Goal: Contribute content: Contribute content

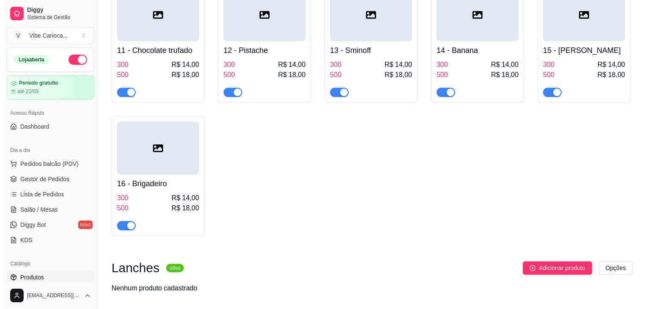
scroll to position [443, 0]
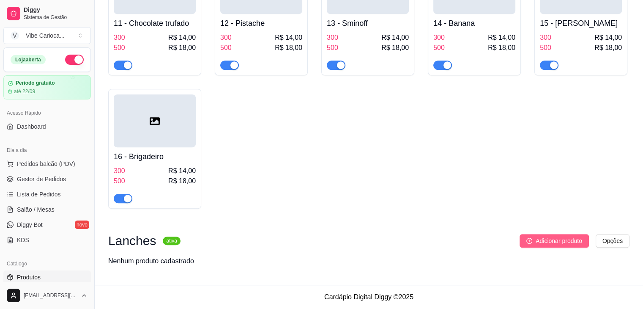
click at [539, 239] on span "Adicionar produto" at bounding box center [559, 240] width 47 height 9
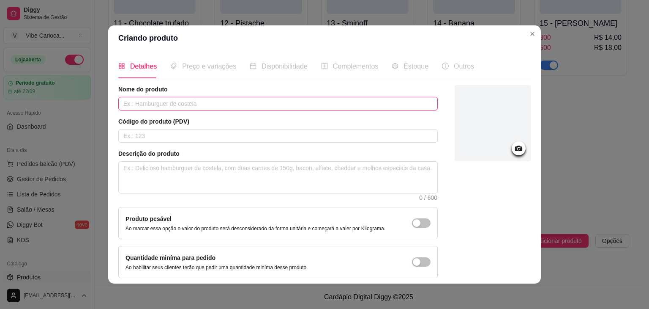
click at [194, 99] on input "text" at bounding box center [278, 104] width 320 height 14
paste input "Pão,carne,alface,molho e ketchup"
type input "Pão,carne,alface,molho e ketchup"
click at [186, 102] on input "Pão,carne,alface,molho e ketchup" at bounding box center [278, 104] width 320 height 14
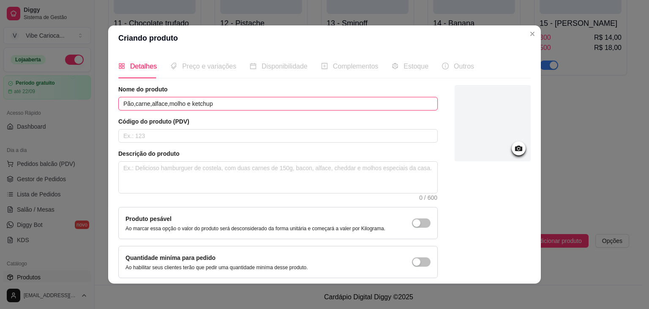
click at [186, 102] on input "Pão,carne,alface,molho e ketchup" at bounding box center [278, 104] width 320 height 14
type input "HAMBURGUER"
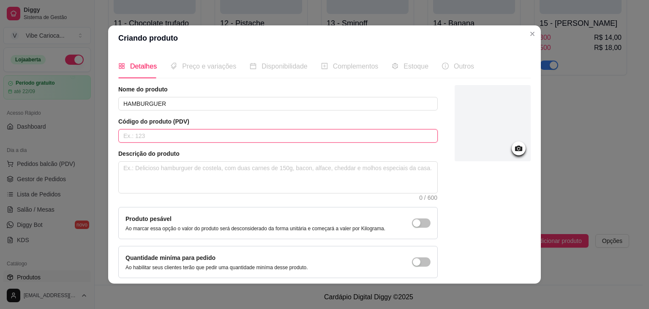
click at [155, 131] on input "text" at bounding box center [278, 136] width 320 height 14
type input "01"
click at [145, 176] on textarea at bounding box center [278, 177] width 319 height 31
paste textarea "Pão,carne,alface,molho e ketchup"
type textarea "Pão,carne,alface,molho e ketchup"
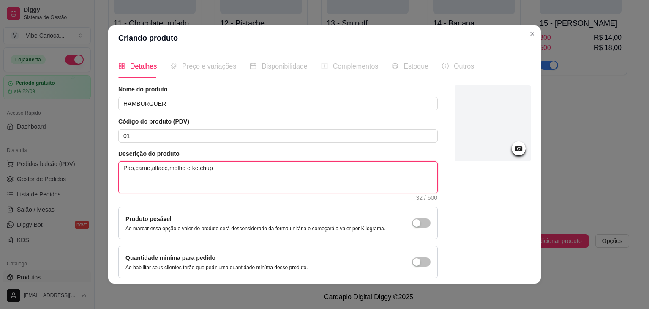
type textarea "Pão,carne,alface,molho e ketchup"
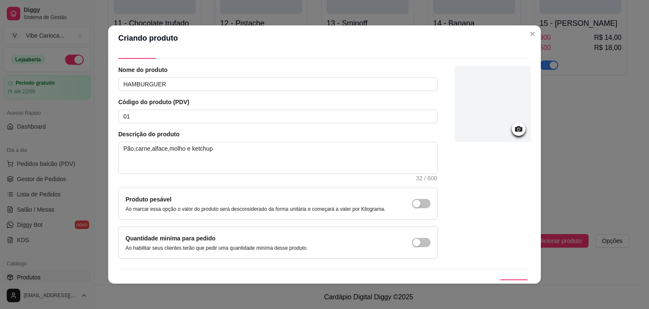
scroll to position [35, 0]
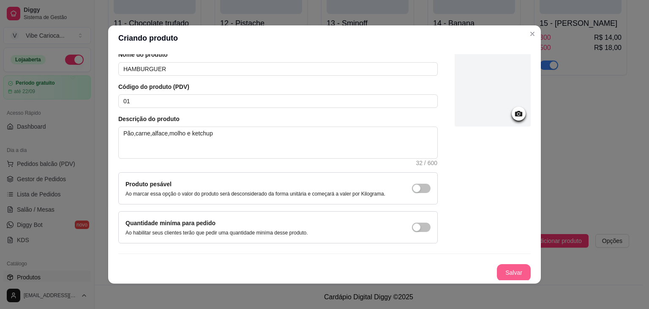
click at [504, 268] on button "Salvar" at bounding box center [514, 272] width 34 height 17
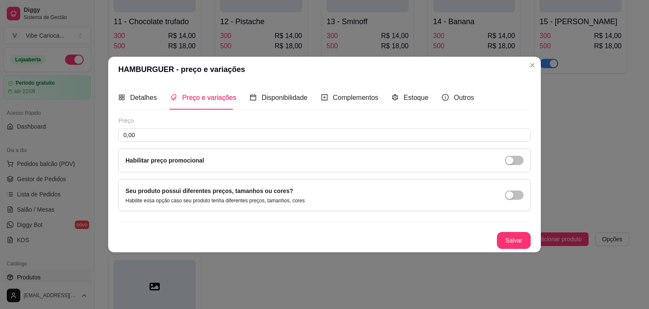
scroll to position [0, 0]
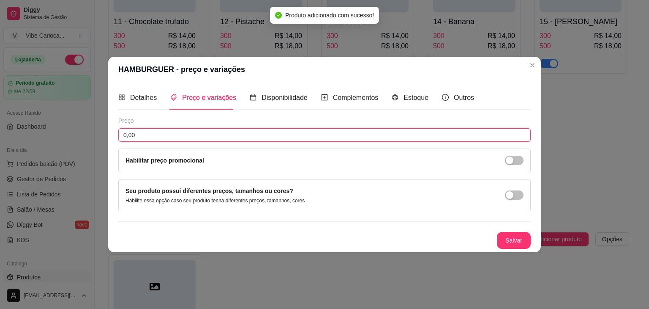
click at [214, 131] on input "0,00" at bounding box center [324, 135] width 413 height 14
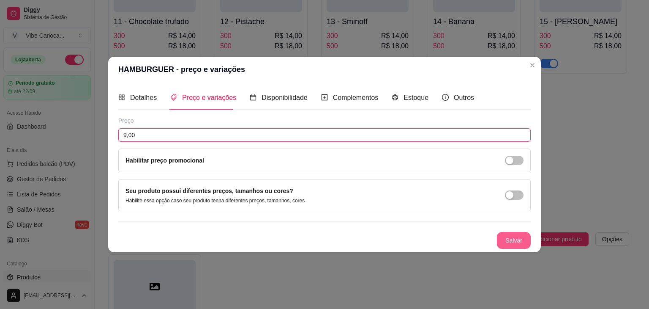
type input "9,00"
click at [506, 237] on button "Salvar" at bounding box center [514, 240] width 33 height 16
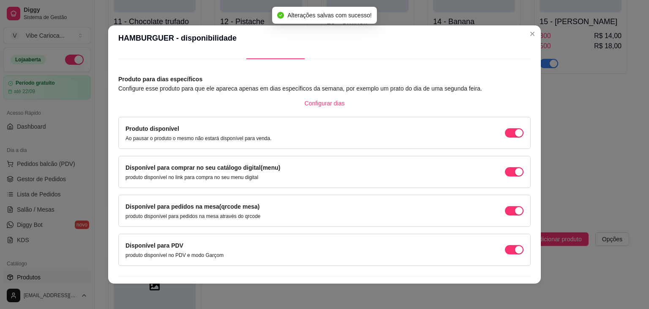
scroll to position [38, 0]
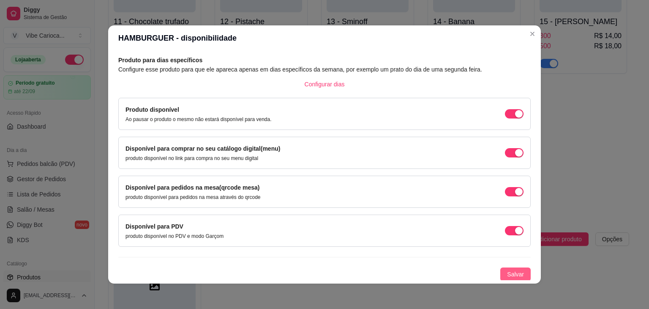
click at [509, 276] on span "Salvar" at bounding box center [515, 273] width 17 height 9
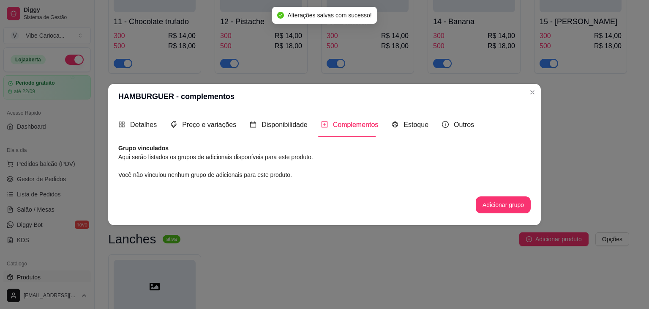
scroll to position [0, 0]
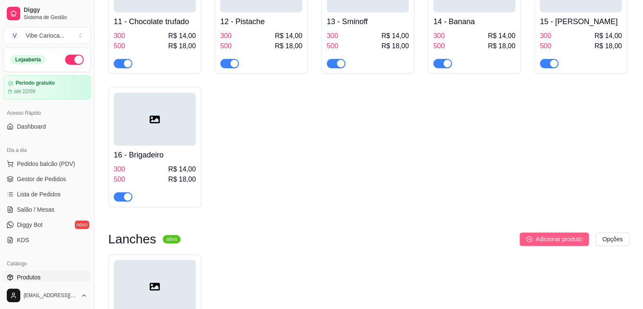
click at [532, 237] on button "Adicionar produto" at bounding box center [554, 239] width 69 height 14
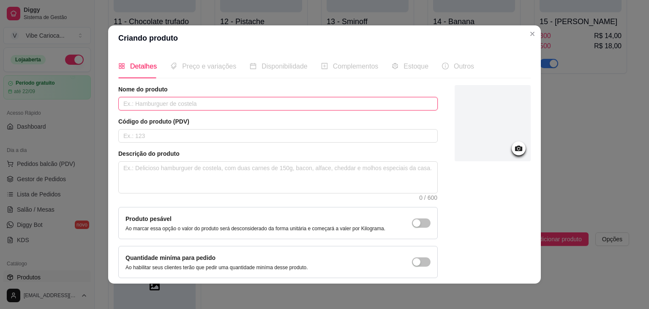
click at [151, 102] on input "text" at bounding box center [278, 104] width 320 height 14
type input "X-TUDO"
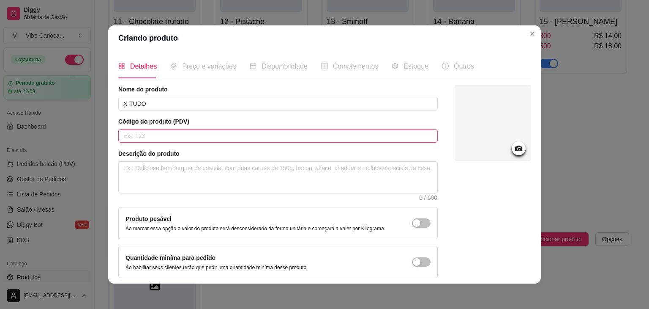
click at [142, 136] on input "text" at bounding box center [278, 136] width 320 height 14
type input "02"
click at [142, 171] on textarea at bounding box center [278, 177] width 319 height 31
paste textarea "Pão,carne,alface,molho e ketchup"
type textarea "Pão,carne,alface,molho e ketchup"
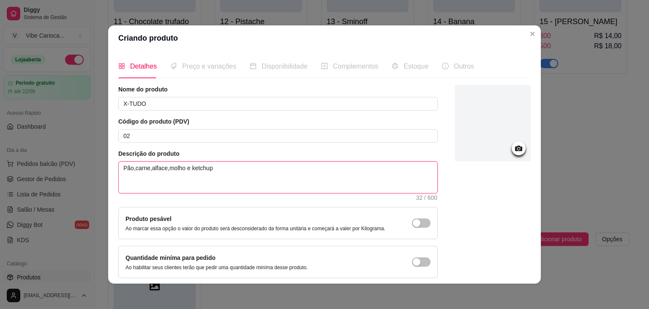
type textarea "Pão,carne,alface,Tmolho e ketchup"
type textarea "Pão,carne,alface,TOmolho e ketchup"
type textarea "Pão,carne,alface,TOMmolho e ketchup"
type textarea "Pão,carne,alface,TOMAmolho e ketchup"
type textarea "Pão,carne,alface,TOMATmolho e ketchup"
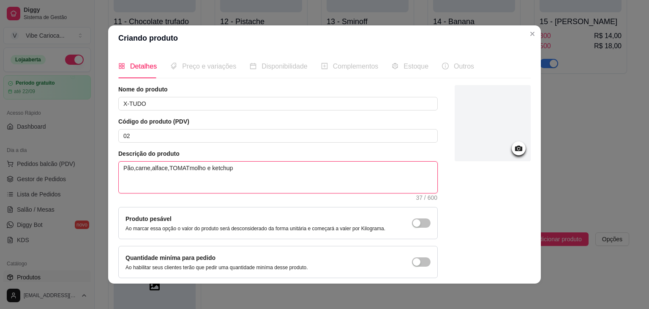
type textarea "Pão,carne,alface,TOMATEmolho e ketchup"
type textarea "Pão,carne,alface,TOMATmolho e ketchup"
type textarea "Pão,carne,alface,TOMAmolho e ketchup"
type textarea "Pão,carne,alface,TOMmolho e ketchup"
type textarea "Pão,carne,alface,TOmolho e ketchup"
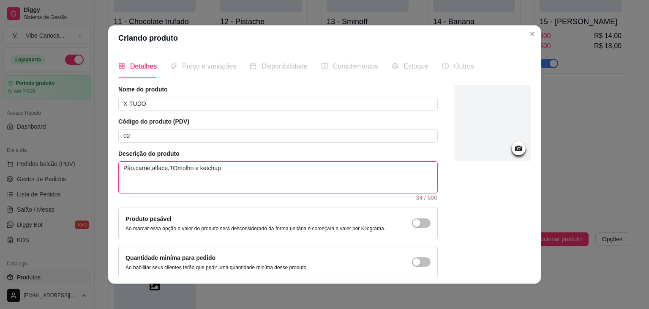
type textarea "Pão,carne,alface,Tmolho e ketchup"
type textarea "Pão,carne,alface,molho e ketchup"
drag, startPoint x: 214, startPoint y: 169, endPoint x: 27, endPoint y: 161, distance: 187.9
click at [27, 161] on div "Criando produto Detalhes Preço e variações Disponibilidade Complementos Estoque…" at bounding box center [324, 154] width 649 height 309
type textarea "P"
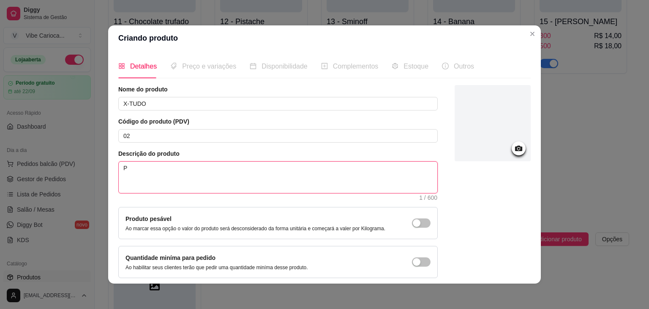
type textarea "PÃ"
type textarea "PÃO"
type textarea "PÃO,"
type textarea "PÃO,C"
type textarea "PÃO,[GEOGRAPHIC_DATA]"
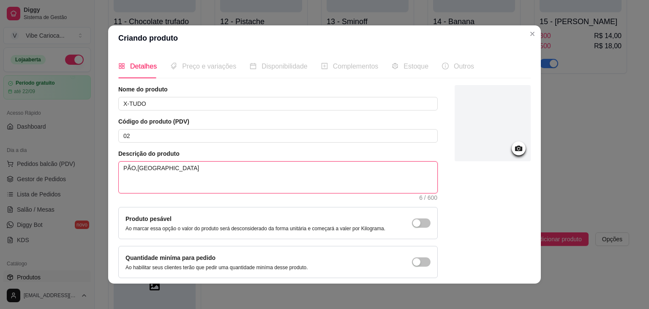
type textarea "PÃO,CAR"
type textarea "PÃO,CARN"
type textarea "PÃO,CARNE"
type textarea "PÃO,CARNE,"
type textarea "PÃO,CARNE,A"
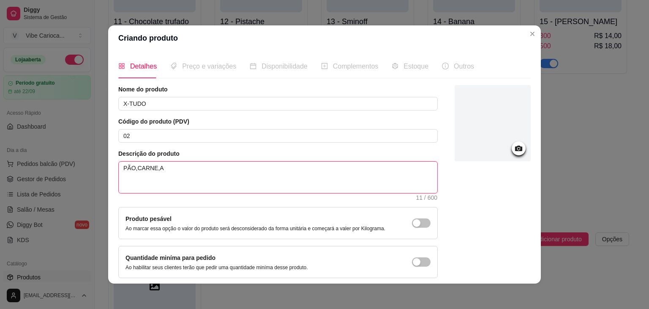
type textarea "PÃO,CARNE,AL"
type textarea "PÃO,CARNE,ALF"
type textarea "PÃO,CARNE,ALFA"
type textarea "PÃO,CARNE,ALFAC"
type textarea "PÃO,CARNE,ALFACE"
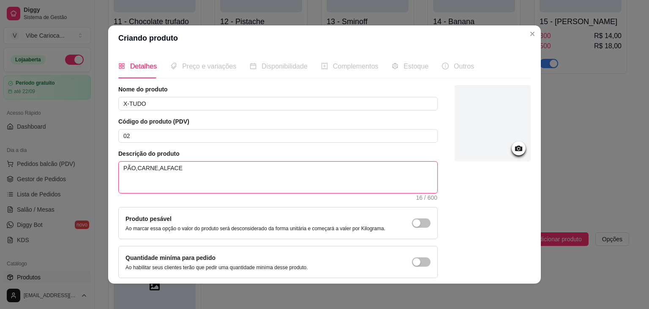
type textarea "PÃO,CARNE,ALFACET"
type textarea "PÃO,CARNE,ALFACETO"
type textarea "PÃO,CARNE,ALFACETOM"
type textarea "PÃO,CARNE,ALFACETOMA"
type textarea "PÃO,CARNE,ALFACETOMAT"
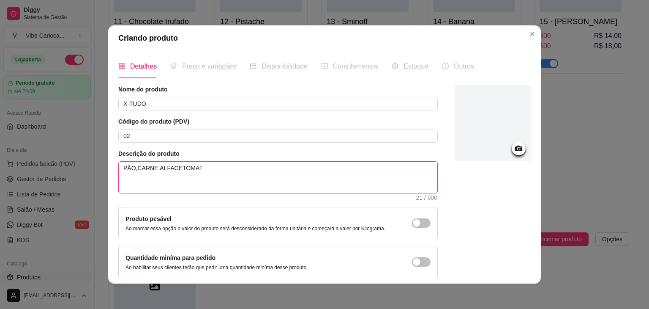
type textarea "PÃO,CARNE,ALFACETOMATE"
type textarea "PÃO,CARNE,ALFACETOMATE,"
type textarea "PÃO,CARNE,ALFACETOMATE,Q"
type textarea "PÃO,CARNE,ALFACETOMATE,QU"
type textarea "PÃO,CARNE,ALFACETOMATE,QUE"
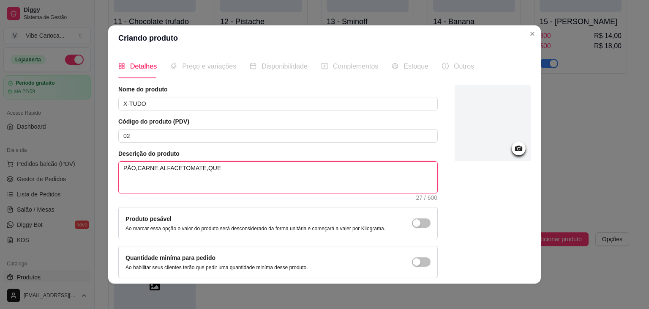
type textarea "PÃO,CARNE,ALFACETOMATE,QUEI"
type textarea "PÃO,CARNE,ALFACETOMATE,QUEIJ"
type textarea "PÃO,CARNE,ALFACETOMATE,QUEIJO"
type textarea "PÃO,CARNE,ALFACETOMATE,QUEIJO E"
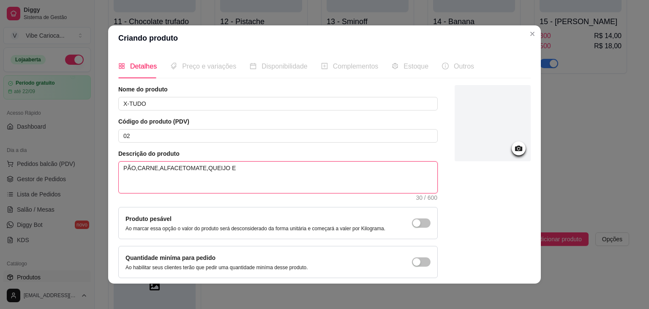
type textarea "PÃO,CARNE,ALFACETOMATE,QUEIJO E"
type textarea "PÃO,CARNE,ALFACETOMATE,QUEIJO E P"
type textarea "PÃO,CARNE,ALFACETOMATE,QUEIJO E PR"
type textarea "PÃO,CARNE,ALFACETOMATE,QUEIJO E PRE"
type textarea "PÃO,CARNE,ALFACETOMATE,QUEIJO E PRES"
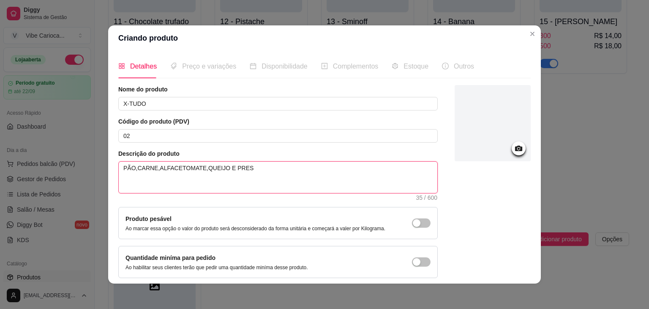
type textarea "PÃO,CARNE,ALFACETOMATE,QUEIJO E PRESU"
type textarea "PÃO,CARNE,ALFACETOMATE,QUEIJO E PRESUN"
type textarea "PÃO,CARNE,ALFACETOMATE,QUEIJO E PRESUNT"
type textarea "PÃO,CARNE,ALFACETOMATE,QUEIJO E PRESUNTO"
click at [169, 166] on textarea "PÃO,CARNE,ALFACETOMATE,QUEIJO E PRESUNTO" at bounding box center [278, 177] width 319 height 31
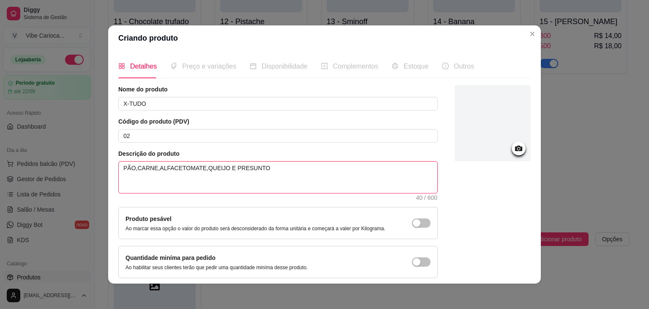
type textarea "PÃO,CARNE,ALFACE,TOMATE,QUEIJO E PRESUNTO"
click at [258, 173] on textarea "PÃO,CARNE,ALFACE,TOMATE,QUEIJO E PRESUNTO" at bounding box center [278, 177] width 319 height 31
type textarea "PÃO,CARNE,ALFACE,TOMATE,QUEIJO E PRESUNTO"
type textarea "PÃO,CARNE,ALFACE,TOMATE,QUEIJO E PRESUNTO ,"
type textarea "PÃO,CARNE,ALFACE,TOMATE,QUEIJO E PRESUNTO"
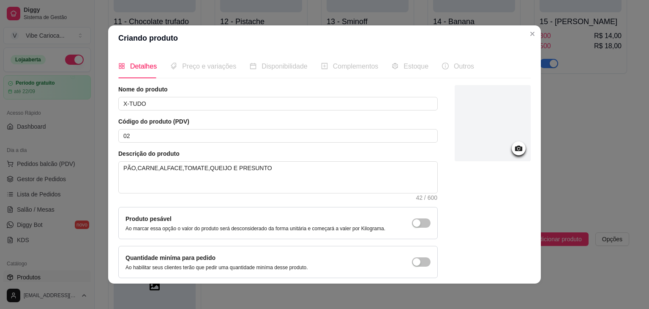
scroll to position [35, 0]
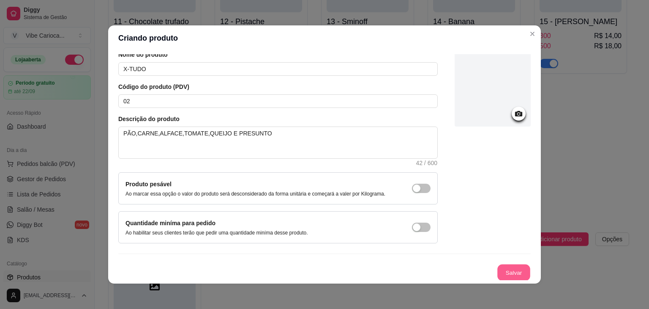
click at [509, 268] on button "Salvar" at bounding box center [514, 272] width 33 height 16
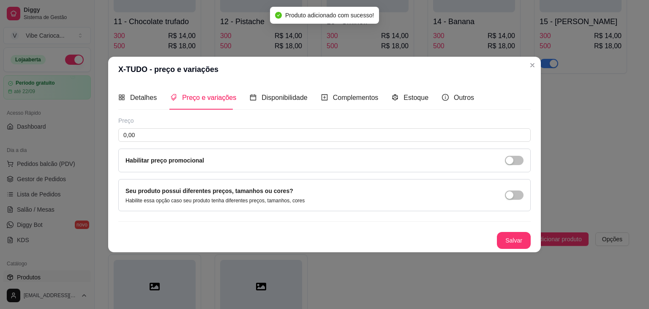
scroll to position [0, 0]
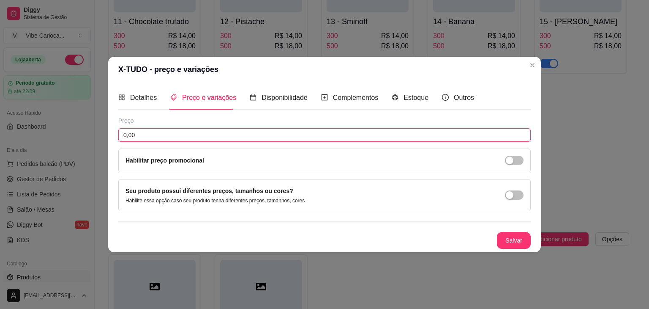
click at [259, 136] on input "0,00" at bounding box center [324, 135] width 413 height 14
type input "10,00"
click at [522, 238] on button "Salvar" at bounding box center [514, 240] width 33 height 16
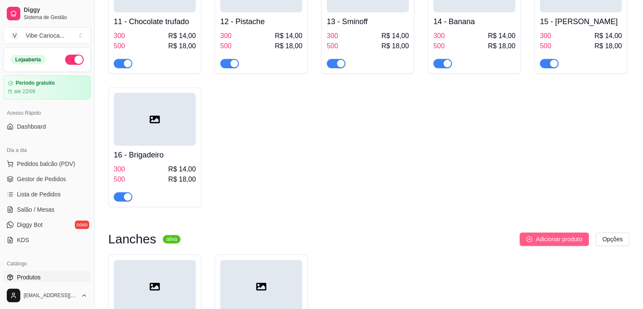
click at [540, 244] on span "Adicionar produto" at bounding box center [559, 238] width 47 height 9
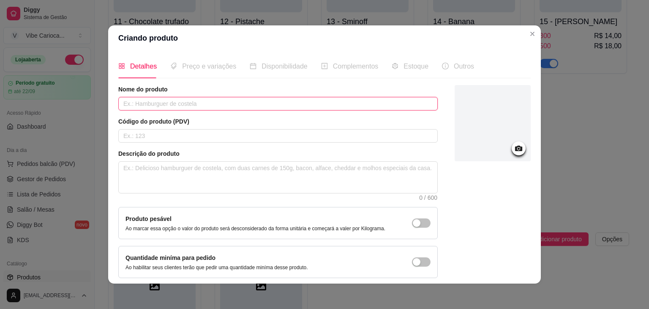
click at [142, 104] on input "text" at bounding box center [278, 104] width 320 height 14
type input "X SALADA"
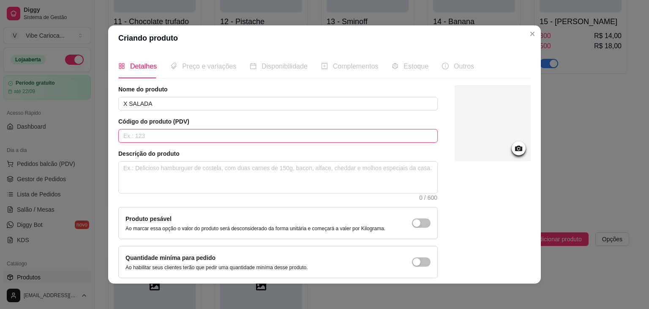
click at [137, 134] on input "text" at bounding box center [278, 136] width 320 height 14
type input "03"
click at [230, 167] on textarea at bounding box center [278, 177] width 319 height 31
type textarea "P"
type textarea "PA"
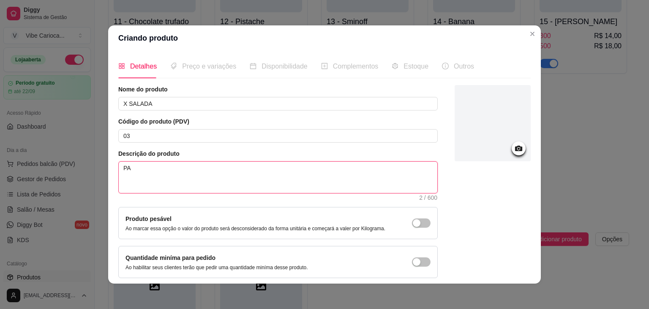
type textarea "PAO"
type textarea "PAO,"
type textarea "PAO,C"
type textarea "PAO,[GEOGRAPHIC_DATA]"
type textarea "PAO,CAR"
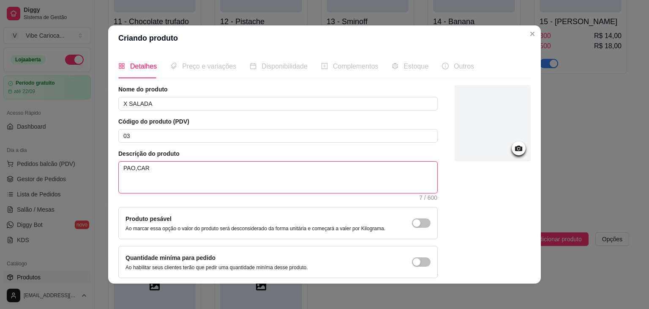
type textarea "PAO,CARN"
type textarea "PAO,CARNE"
type textarea "PAO,CARNEA"
type textarea "PAO,CARNEAL"
type textarea "PAO,CARNEALF"
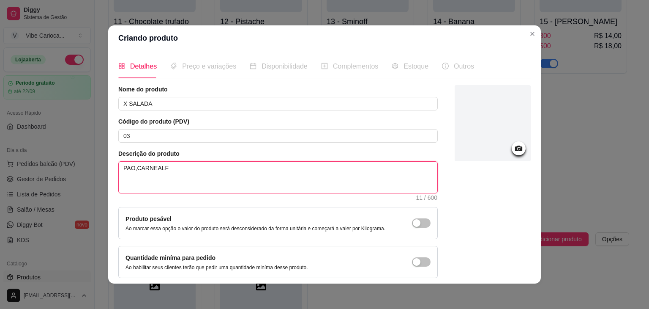
type textarea "PAO,CARNEALFA"
type textarea "PAO,CARNEALFAC"
type textarea "PAO,CARNEALFACE"
type textarea "PAO,CARNEALFACE,"
type textarea "PAO,CARNEALFACE,T"
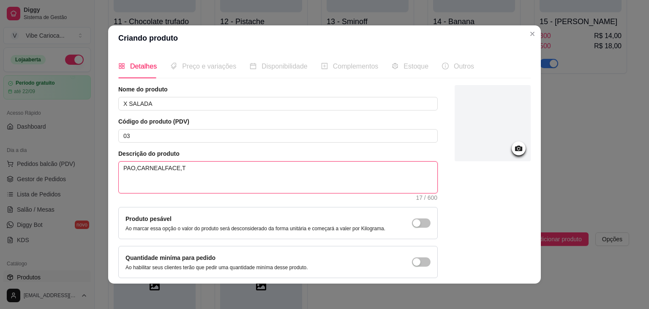
type textarea "PAO,CARNEALFACE,TO"
type textarea "PAO,CARNEALFACE,TOM"
type textarea "PAO,CARNEALFACE,TOMA"
type textarea "PAO,CARNEALFACE,TOMAT"
type textarea "PAO,CARNEALFACE,TOMATE"
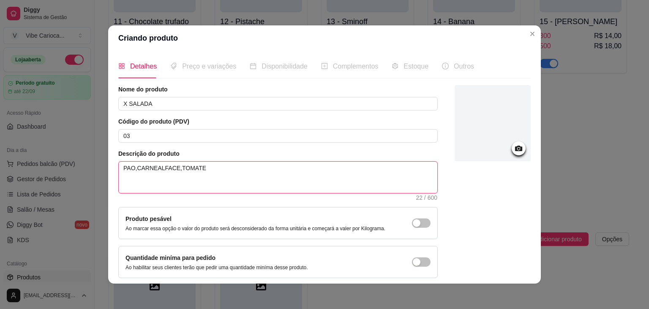
type textarea "PAO,CARNE,ALFACE,TOMATE"
type textarea "PAO,CARNE,ALFACE,TOMATE M"
type textarea "PAO,CARNE,ALFACE,TOMATE MO"
type textarea "PAO,CARNE,ALFACE,TOMATE M"
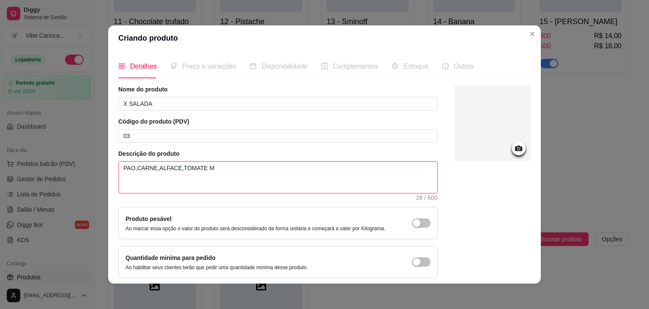
type textarea "PAO,CARNE,ALFACE,TOMATE"
type textarea "PAO,CARNE,ALFACE,TOMATE,"
type textarea "PAO,CARNE,ALFACE,TOMATE,B"
type textarea "PAO,CARNE,ALFACE,TOMATE,BI"
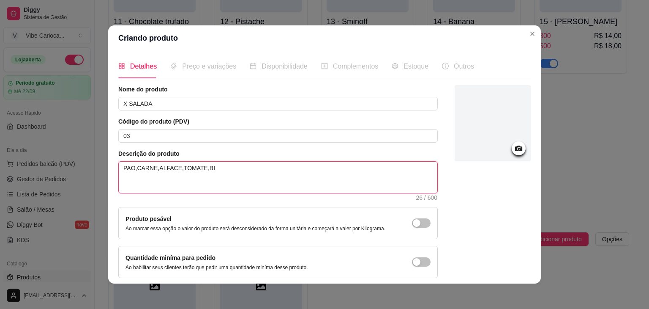
type textarea "PAO,CARNE,ALFACE,TOMATE,BIL"
type textarea "PAO,CARNE,ALFACE,TOMATE,BILL"
click at [230, 167] on textarea "PAO,2 CARNES,[PERSON_NAME],TOMATE,[PERSON_NAME]" at bounding box center [278, 177] width 319 height 31
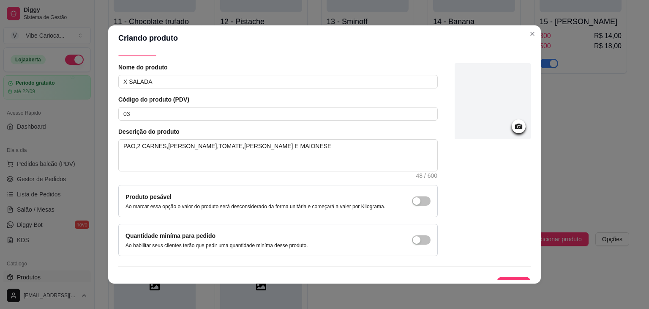
scroll to position [35, 0]
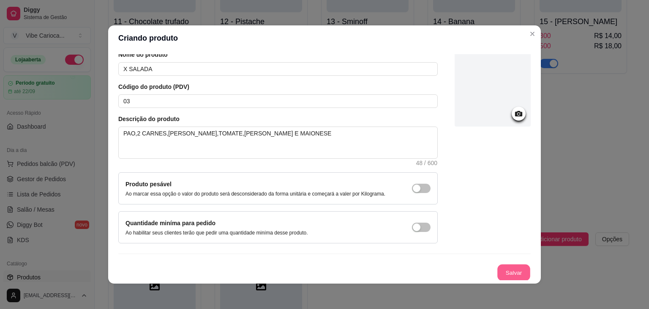
click at [507, 268] on button "Salvar" at bounding box center [514, 272] width 33 height 16
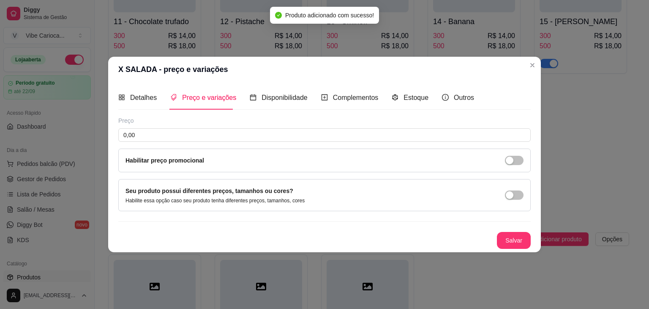
scroll to position [0, 0]
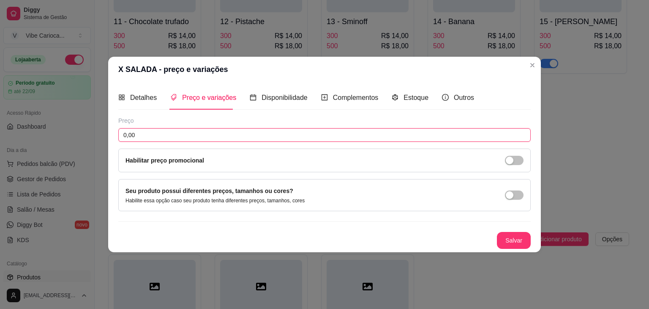
click at [136, 136] on input "0,00" at bounding box center [324, 135] width 413 height 14
click at [512, 241] on button "Salvar" at bounding box center [514, 240] width 33 height 16
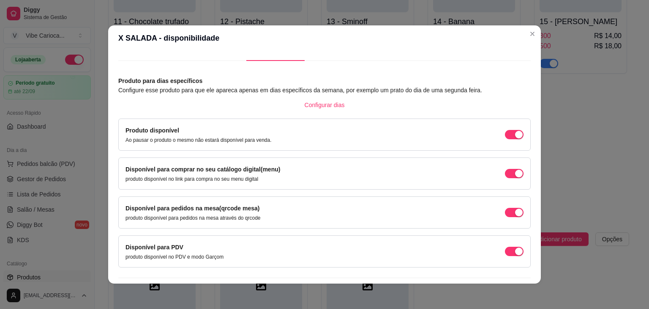
scroll to position [38, 0]
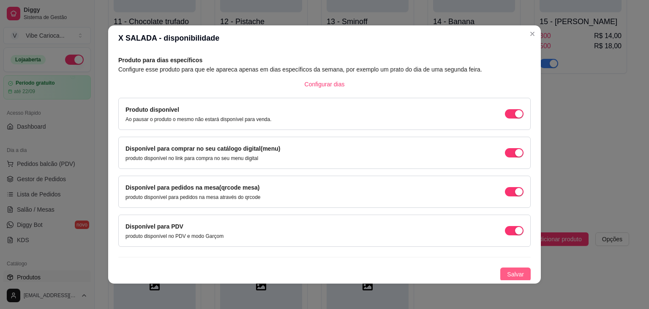
click at [515, 276] on button "Salvar" at bounding box center [516, 274] width 30 height 14
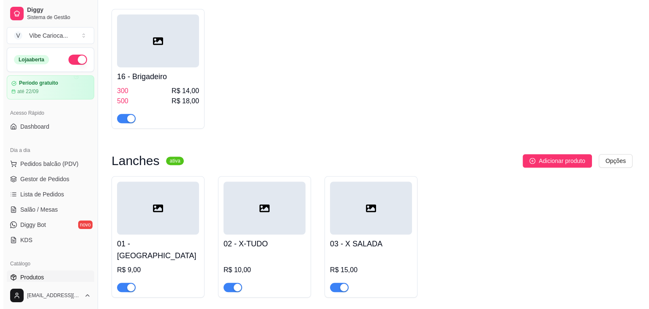
scroll to position [541, 0]
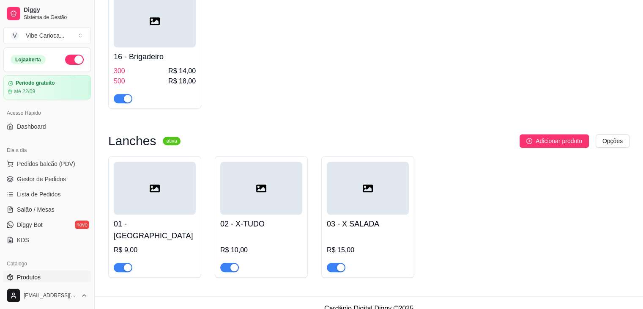
click at [243, 245] on div "R$ 10,00" at bounding box center [261, 250] width 82 height 10
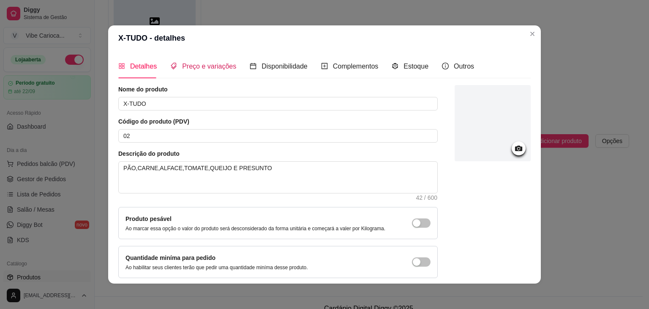
click at [200, 71] on div "Preço e variações" at bounding box center [203, 66] width 66 height 11
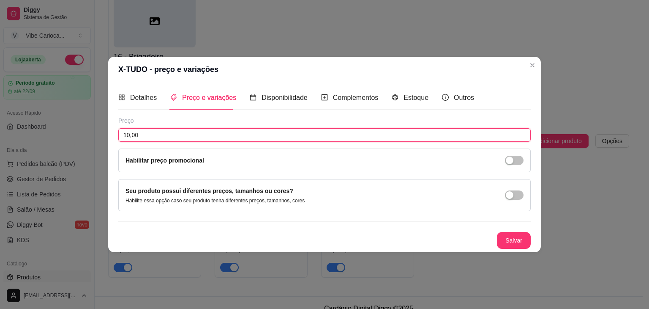
click at [165, 137] on input "10,00" at bounding box center [324, 135] width 413 height 14
click at [142, 103] on div "Detalhes" at bounding box center [137, 97] width 38 height 11
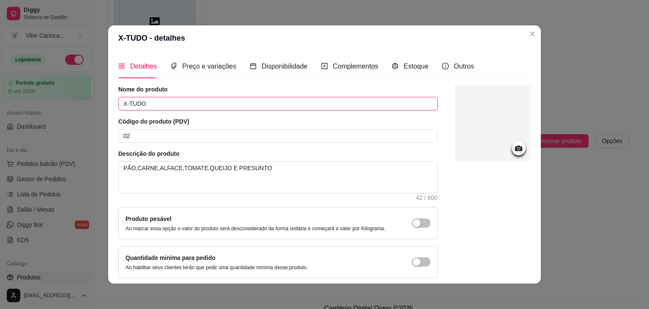
click at [169, 105] on input "X-TUDO" at bounding box center [278, 104] width 320 height 14
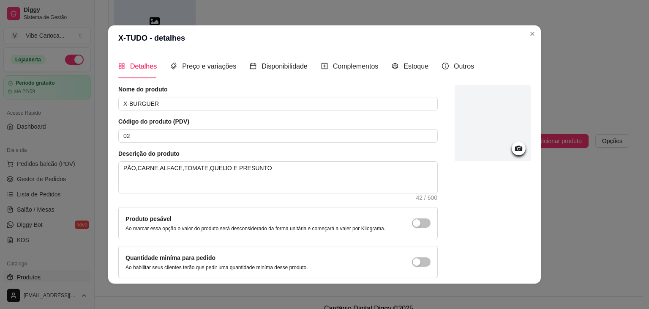
scroll to position [35, 0]
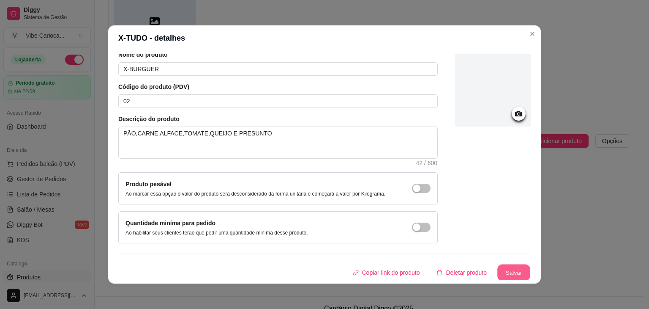
click at [512, 269] on button "Salvar" at bounding box center [514, 272] width 33 height 16
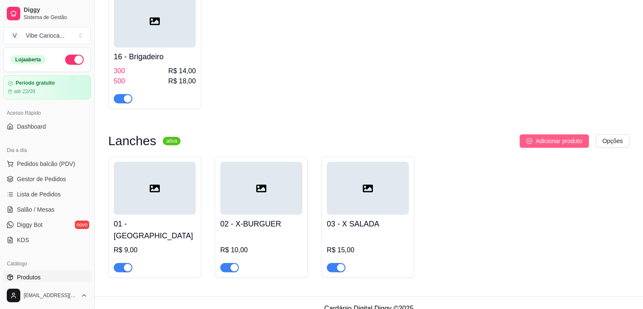
click at [531, 139] on button "Adicionar produto" at bounding box center [554, 141] width 69 height 14
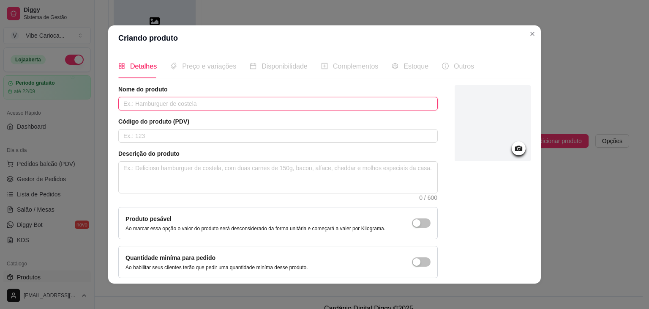
click at [284, 107] on input "text" at bounding box center [278, 104] width 320 height 14
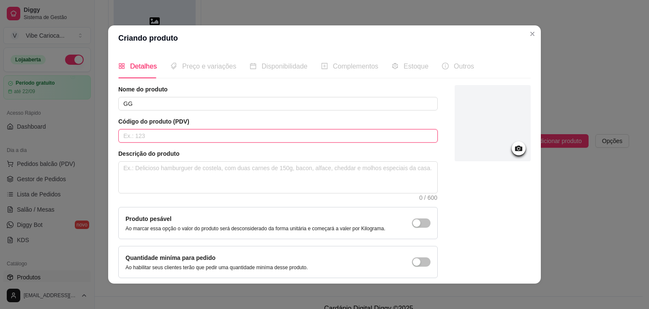
click at [245, 134] on input "text" at bounding box center [278, 136] width 320 height 14
click at [222, 175] on textarea at bounding box center [278, 177] width 319 height 31
paste textarea "Pão,carne,alface,molho e ketchup"
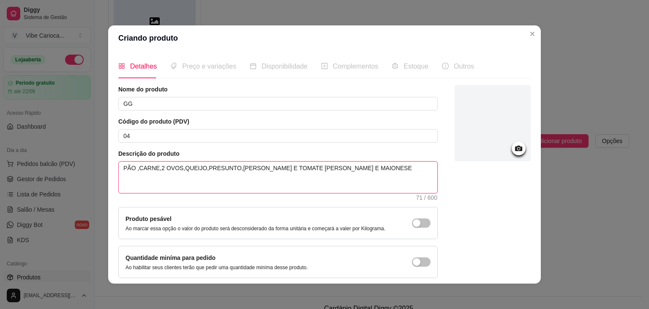
drag, startPoint x: 346, startPoint y: 167, endPoint x: 33, endPoint y: 171, distance: 313.3
click at [33, 171] on div "Criando produto Detalhes Preço e variações Disponibilidade Complementos Estoque…" at bounding box center [324, 154] width 649 height 309
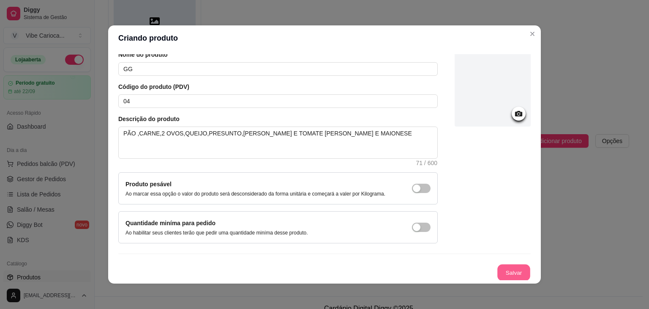
click at [499, 271] on button "Salvar" at bounding box center [514, 272] width 33 height 16
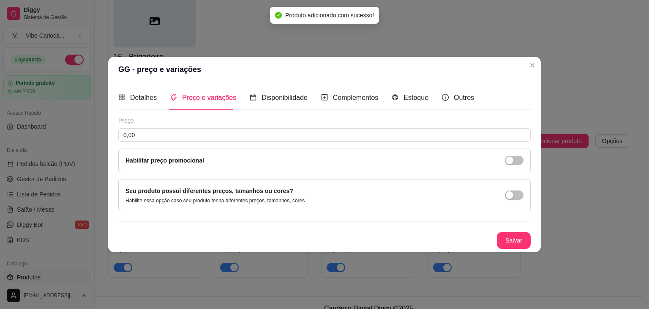
scroll to position [0, 0]
click at [238, 134] on input "0,00" at bounding box center [324, 135] width 413 height 14
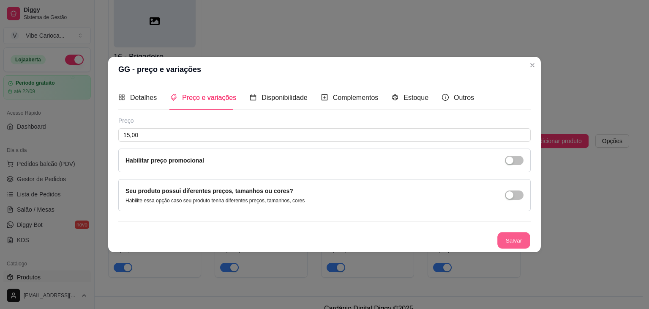
click at [514, 242] on button "Salvar" at bounding box center [514, 240] width 33 height 16
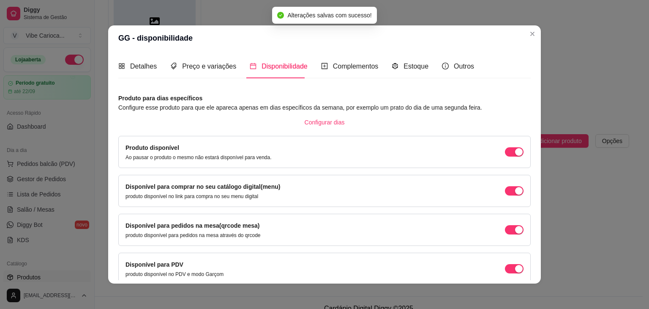
scroll to position [38, 0]
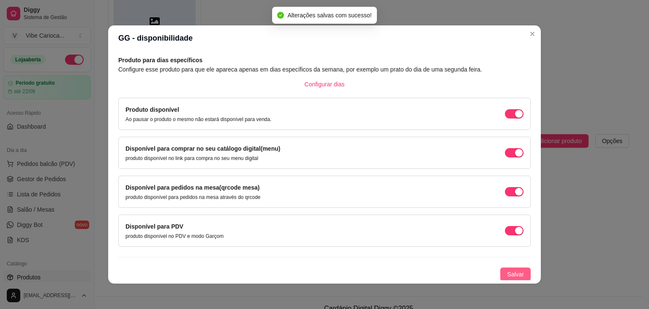
click at [513, 276] on span "Salvar" at bounding box center [515, 273] width 17 height 9
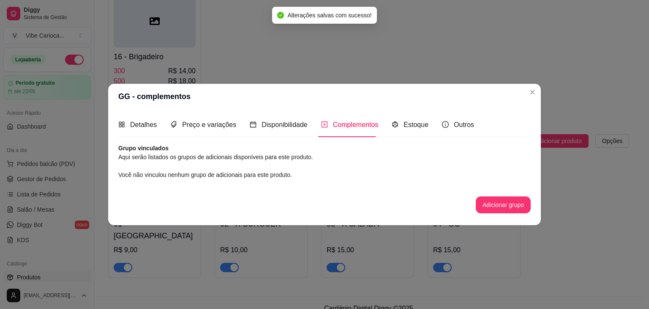
scroll to position [0, 0]
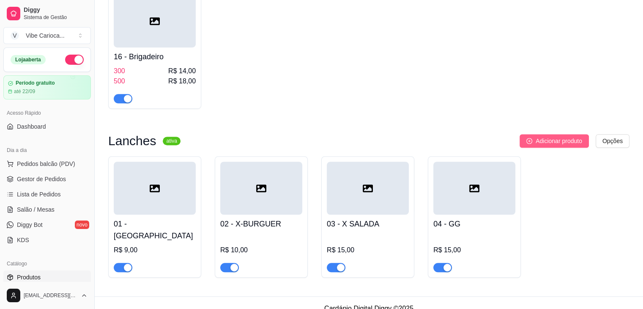
click at [567, 144] on span "Adicionar produto" at bounding box center [559, 140] width 47 height 9
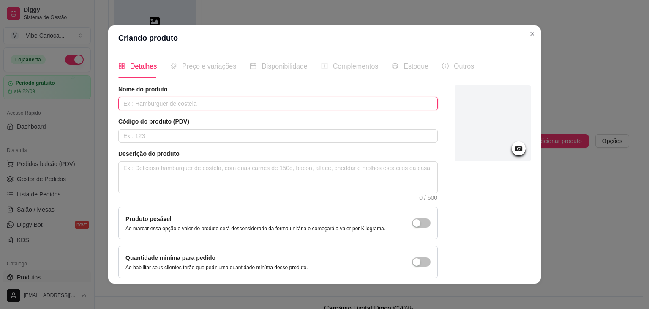
click at [230, 104] on input "text" at bounding box center [278, 104] width 320 height 14
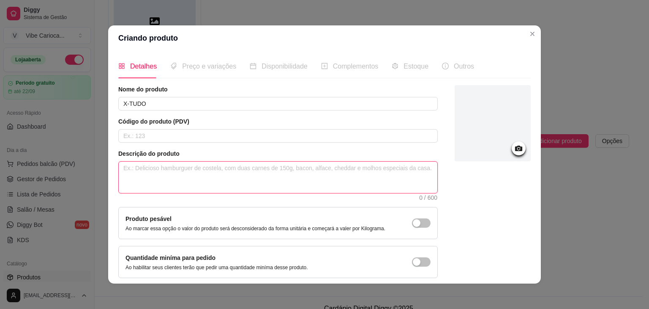
click at [182, 172] on textarea at bounding box center [278, 177] width 319 height 31
paste textarea "PÃO ,CARNE,2 OVOS,QUEIJO,PRESUNTO,[PERSON_NAME] E TOMATE [PERSON_NAME] E MAIONE…"
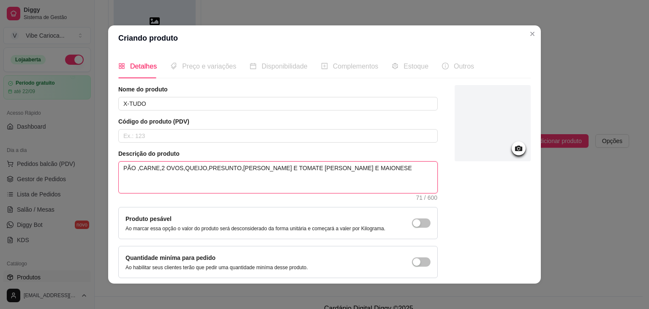
click at [159, 167] on textarea "PÃO ,CARNE,2 OVOS,QUEIJO,PRESUNTO,[PERSON_NAME] E TOMATE [PERSON_NAME] E MAIONE…" at bounding box center [278, 177] width 319 height 31
click at [168, 167] on textarea "PÃO ,CARNE,OVOS,QUEIJO,PRESUNTO,[PERSON_NAME] E TOMATE [PERSON_NAME] E MAIONESE" at bounding box center [278, 177] width 319 height 31
click at [274, 164] on textarea "PÃO ,CARNE,OVO,[PERSON_NAME],QUEIJO,PRESUNTO,[PERSON_NAME] E TOMATE [PERSON_NAM…" at bounding box center [278, 177] width 319 height 31
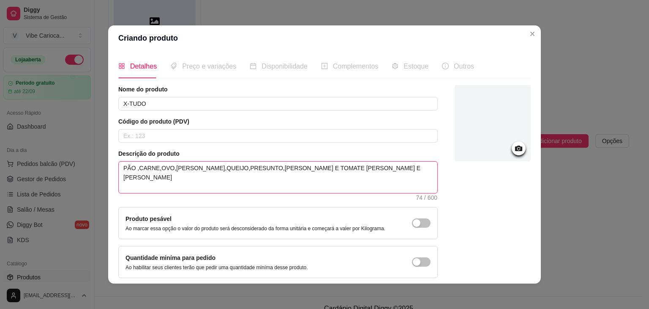
click at [287, 167] on textarea "PÃO ,CARNE,OVO,[PERSON_NAME],QUEIJO,PRESUNTO,[PERSON_NAME] E TOMATE [PERSON_NAM…" at bounding box center [278, 177] width 319 height 31
click at [353, 170] on textarea "PÃO ,CARNE,OVO,[PERSON_NAME],QUEIJO,PRESUNTO,[PERSON_NAME] E TOMATE [PERSON_NAM…" at bounding box center [278, 177] width 319 height 31
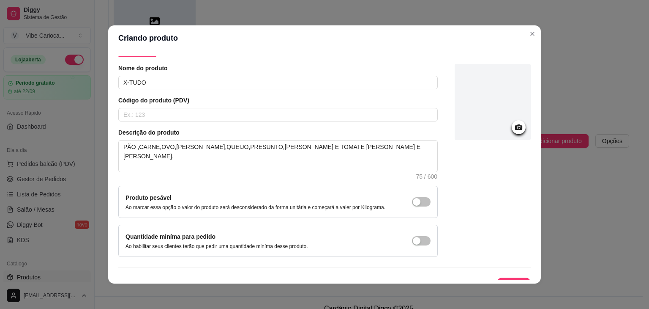
scroll to position [35, 0]
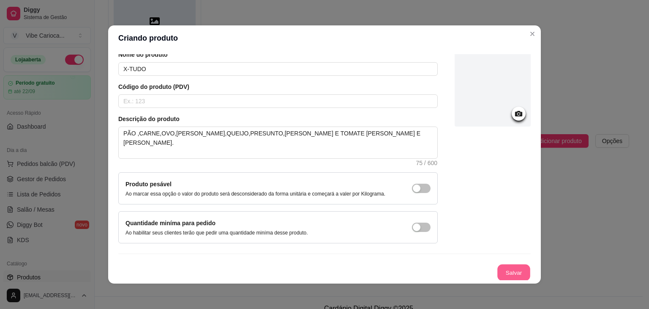
click at [498, 269] on button "Salvar" at bounding box center [514, 272] width 33 height 16
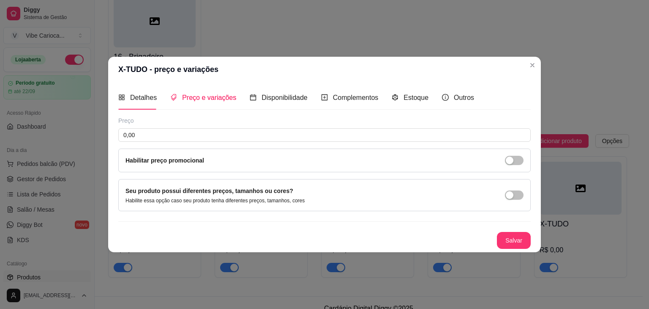
scroll to position [0, 0]
click at [332, 135] on input "0,00" at bounding box center [324, 135] width 413 height 14
click at [508, 238] on button "Salvar" at bounding box center [514, 240] width 33 height 16
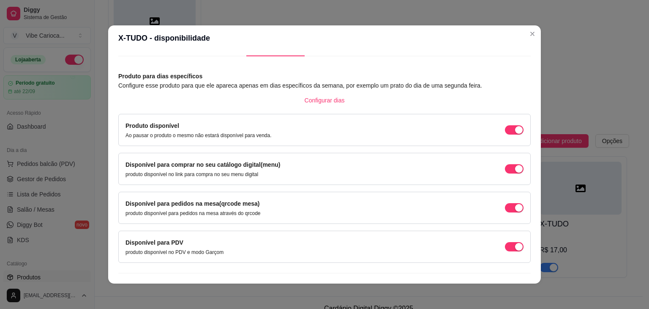
scroll to position [38, 0]
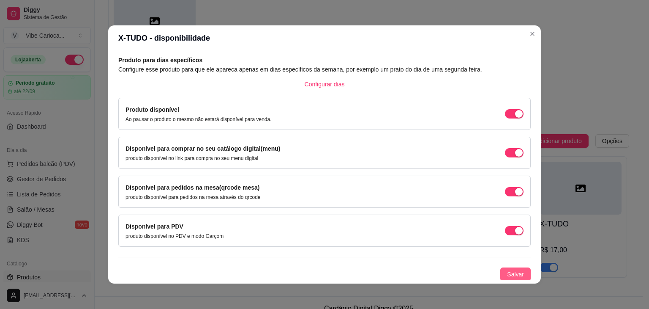
click at [507, 278] on button "Salvar" at bounding box center [516, 274] width 30 height 14
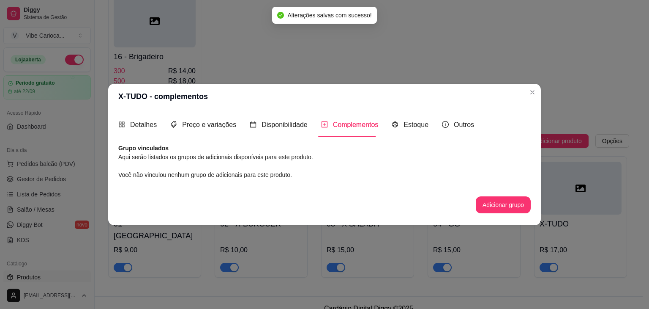
scroll to position [0, 0]
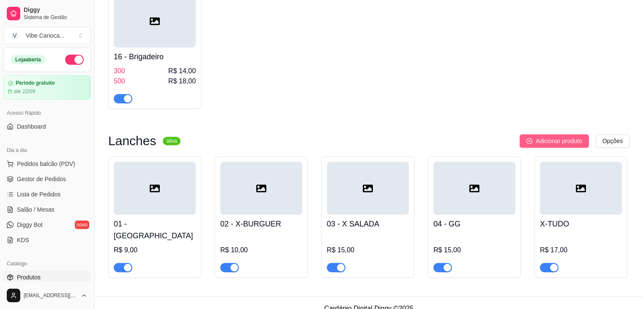
click at [567, 138] on span "Adicionar produto" at bounding box center [559, 140] width 47 height 9
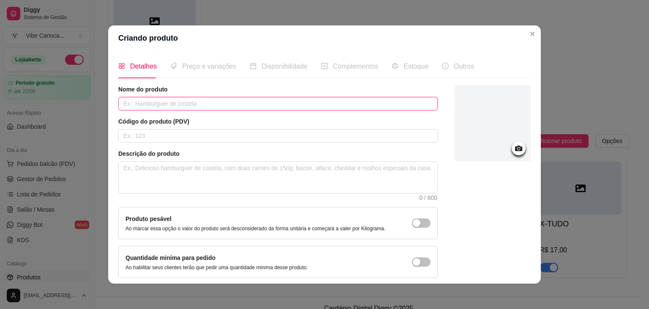
click at [307, 102] on input "text" at bounding box center [278, 104] width 320 height 14
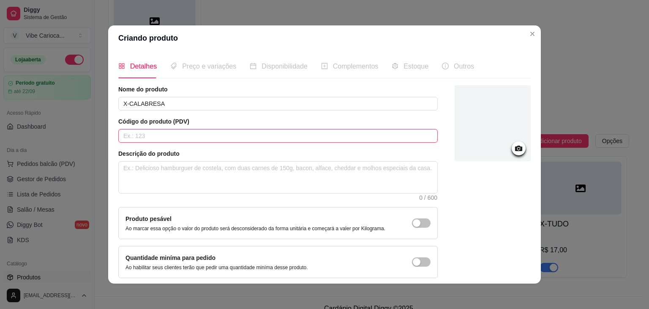
click at [256, 131] on input "text" at bounding box center [278, 136] width 320 height 14
click at [245, 171] on textarea at bounding box center [278, 177] width 319 height 31
click at [246, 174] on textarea at bounding box center [278, 177] width 319 height 31
paste textarea "PÃO ,CARNE,2 OVOS,QUEIJO,PRESUNTO,[PERSON_NAME] E TOMATE [PERSON_NAME] E MAIONE…"
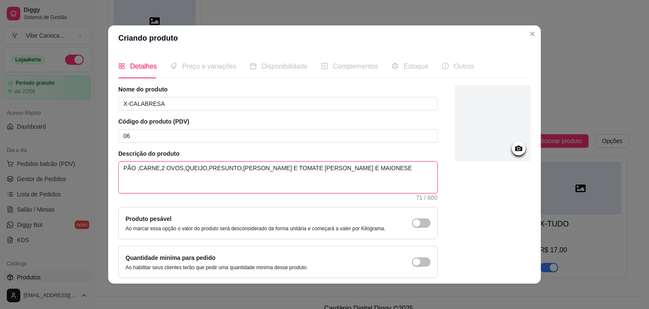
click at [159, 165] on textarea "PÃO ,CARNE,2 OVOS,QUEIJO,PRESUNTO,[PERSON_NAME] E TOMATE [PERSON_NAME] E MAIONE…" at bounding box center [278, 177] width 319 height 31
click at [167, 166] on textarea "PÃO ,CARNE,OVOS,QUEIJO,PRESUNTO,[PERSON_NAME] E TOMATE [PERSON_NAME] E MAIONESE" at bounding box center [278, 177] width 319 height 31
click at [219, 169] on textarea "PÃO ,CARNE,OVO,QUEIJO,PRESUNTO,[PERSON_NAME] E TOMATE [PERSON_NAME] E MAIONESE" at bounding box center [278, 177] width 319 height 31
click at [219, 169] on textarea "PÃO ,CARNE,OVO,QUEIJO,PRESUNTO,CALABRESA,[PERSON_NAME] E TOMATE [PERSON_NAME] E…" at bounding box center [278, 177] width 319 height 31
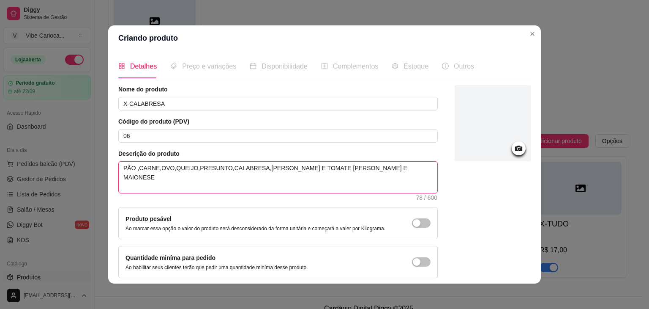
click at [219, 169] on textarea "PÃO ,CARNE,OVO,QUEIJO,PRESUNTO,CALABRESA,[PERSON_NAME] E TOMATE [PERSON_NAME] E…" at bounding box center [278, 177] width 319 height 31
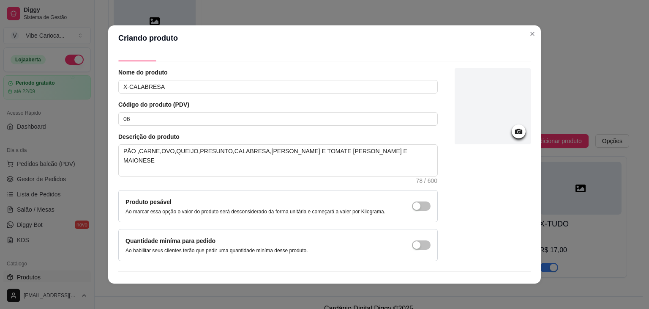
scroll to position [35, 0]
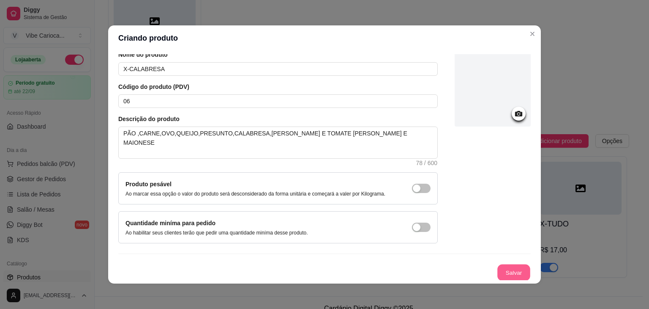
click at [499, 268] on button "Salvar" at bounding box center [514, 272] width 33 height 16
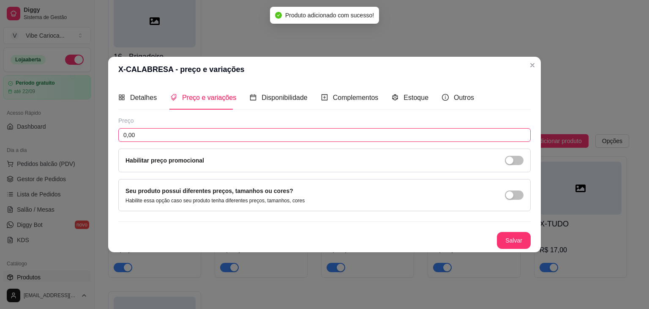
click at [255, 136] on input "0,00" at bounding box center [324, 135] width 413 height 14
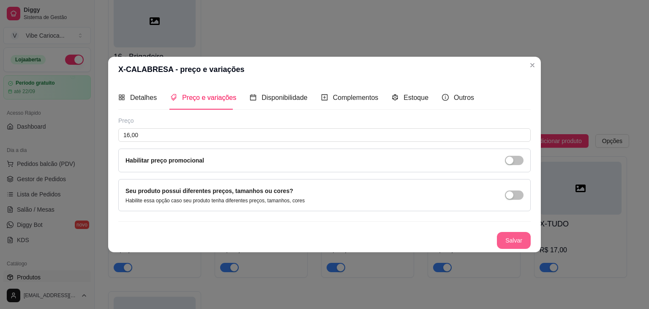
click at [505, 239] on button "Salvar" at bounding box center [514, 240] width 34 height 17
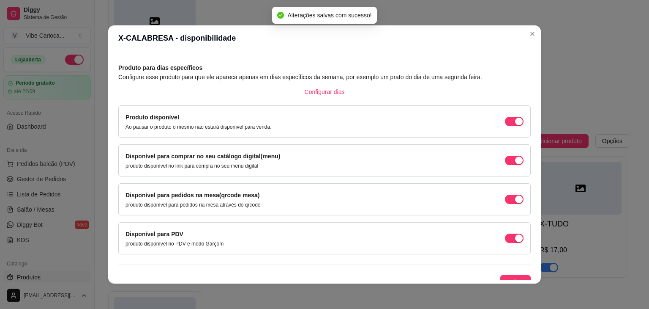
scroll to position [38, 0]
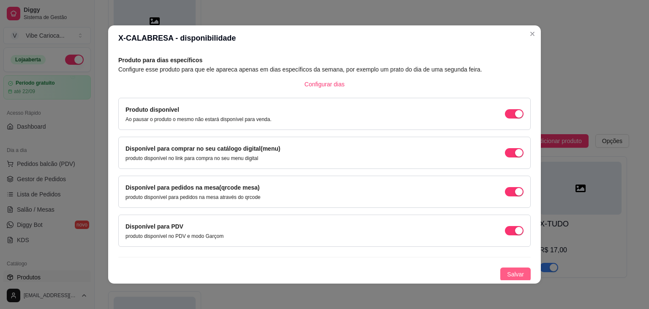
click at [510, 273] on span "Salvar" at bounding box center [515, 273] width 17 height 9
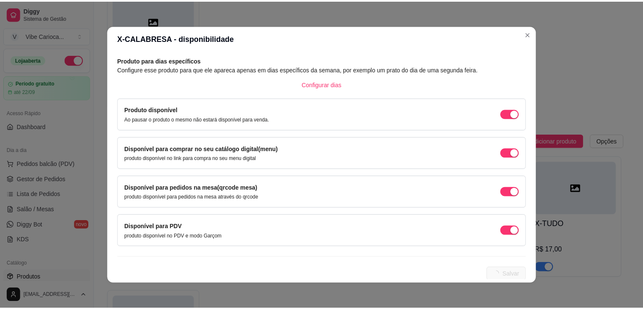
scroll to position [0, 0]
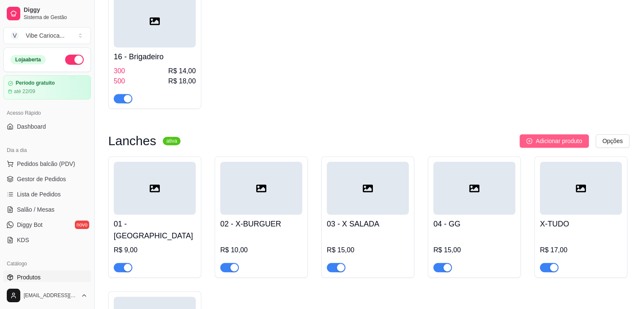
click at [570, 141] on span "Adicionar produto" at bounding box center [559, 140] width 47 height 9
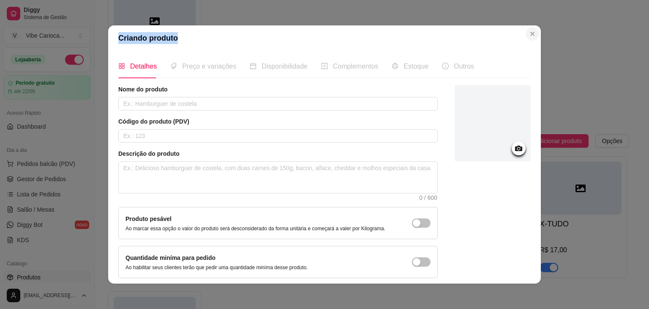
drag, startPoint x: 378, startPoint y: 41, endPoint x: 528, endPoint y: 35, distance: 150.2
click at [528, 35] on section "Criando produto Detalhes Preço e variações Disponibilidade Complementos Estoque…" at bounding box center [324, 154] width 433 height 258
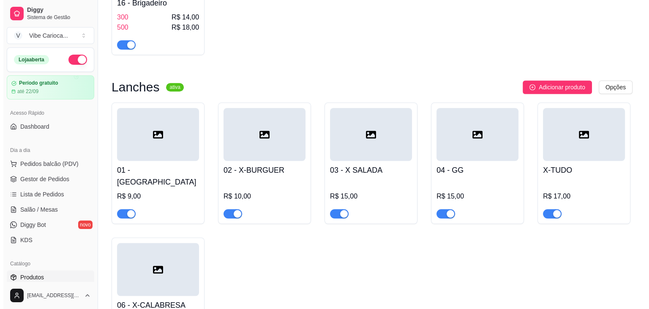
scroll to position [581, 0]
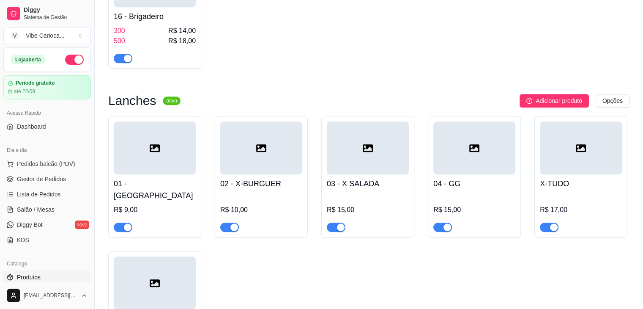
click at [574, 173] on div at bounding box center [581, 147] width 82 height 53
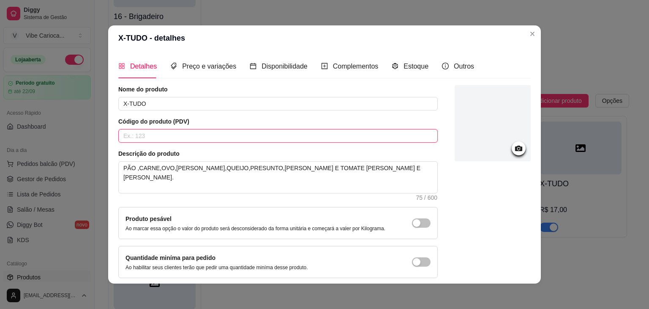
click at [144, 136] on input "text" at bounding box center [278, 136] width 320 height 14
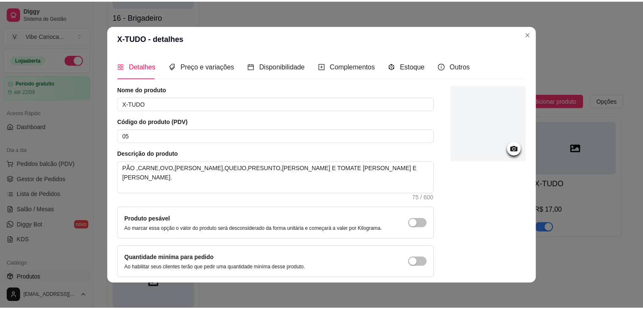
scroll to position [35, 0]
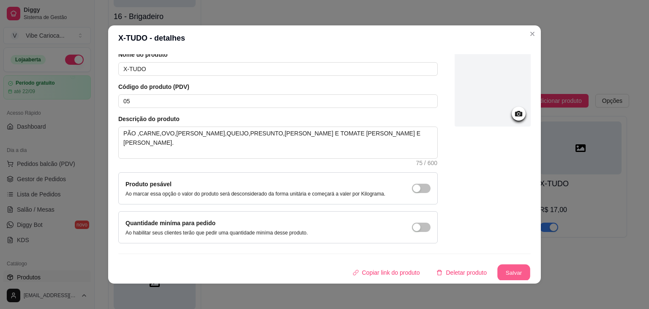
click at [507, 268] on button "Salvar" at bounding box center [514, 272] width 33 height 16
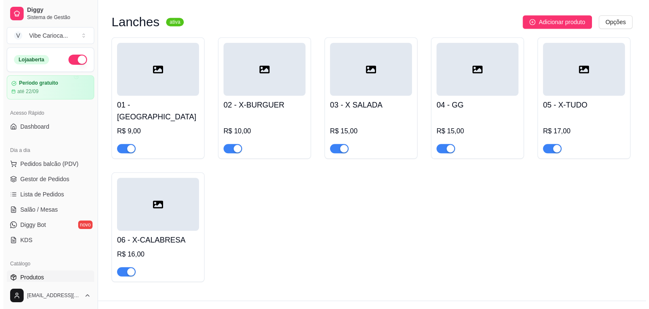
scroll to position [666, 0]
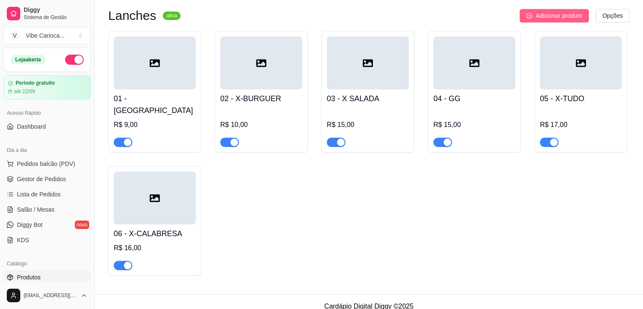
click at [565, 14] on span "Adicionar produto" at bounding box center [559, 15] width 47 height 9
click at [572, 19] on span "Adicionar produto" at bounding box center [559, 15] width 47 height 9
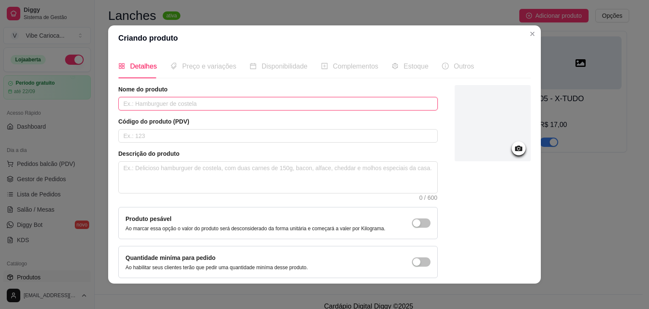
click at [207, 101] on input "text" at bounding box center [278, 104] width 320 height 14
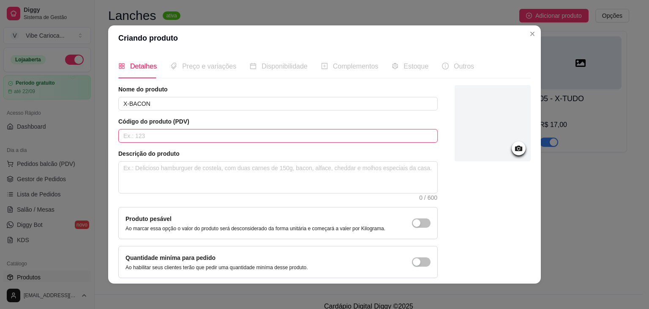
click at [159, 133] on input "text" at bounding box center [278, 136] width 320 height 14
click at [161, 167] on textarea at bounding box center [278, 177] width 319 height 31
paste textarea "PÃO ,CARNE,OVO,QUEIJO,PRESUNTO,CALABRESA,[PERSON_NAME] E TOMATE [PERSON_NAME] E…"
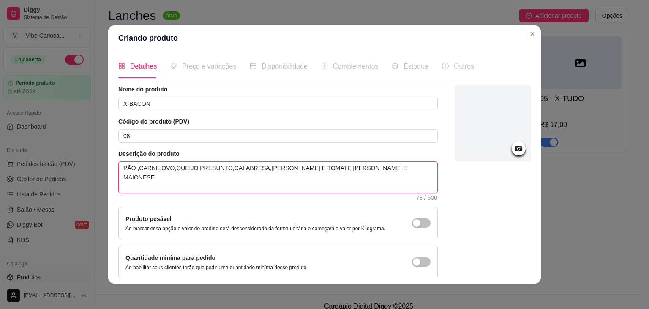
click at [249, 167] on textarea "PÃO ,CARNE,OVO,QUEIJO,PRESUNTO,CALABRESA,[PERSON_NAME] E TOMATE [PERSON_NAME] E…" at bounding box center [278, 177] width 319 height 31
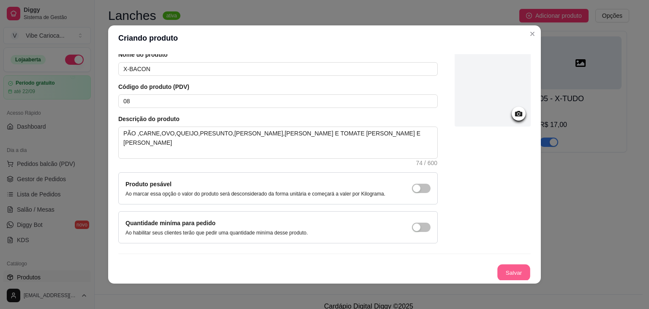
click at [502, 265] on button "Salvar" at bounding box center [514, 272] width 33 height 16
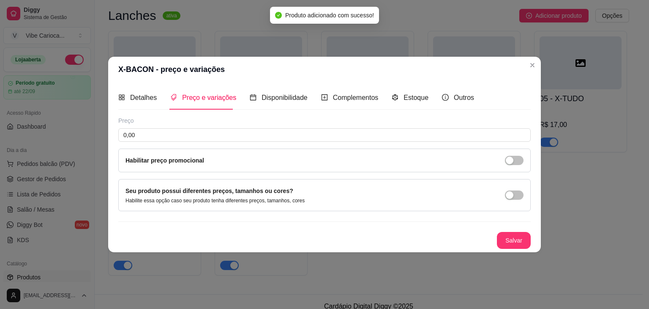
scroll to position [0, 0]
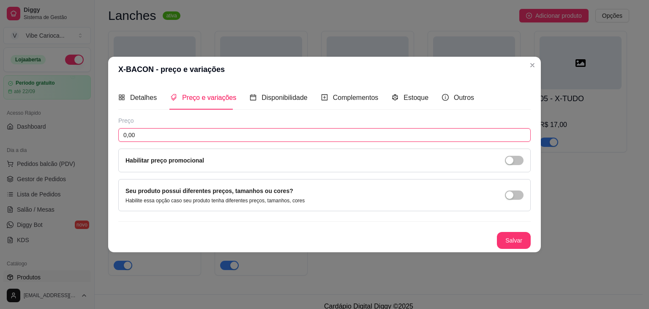
click at [260, 136] on input "0,00" at bounding box center [324, 135] width 413 height 14
click at [507, 237] on button "Salvar" at bounding box center [514, 240] width 33 height 16
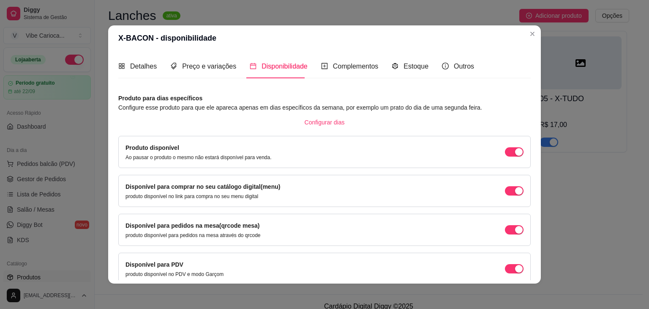
scroll to position [38, 0]
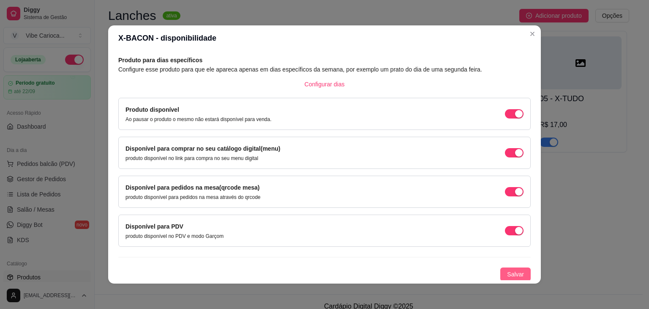
click at [512, 273] on span "Salvar" at bounding box center [515, 273] width 17 height 9
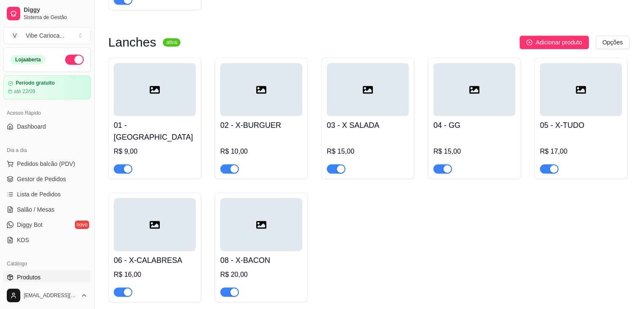
scroll to position [666, 0]
